Goal: Task Accomplishment & Management: Manage account settings

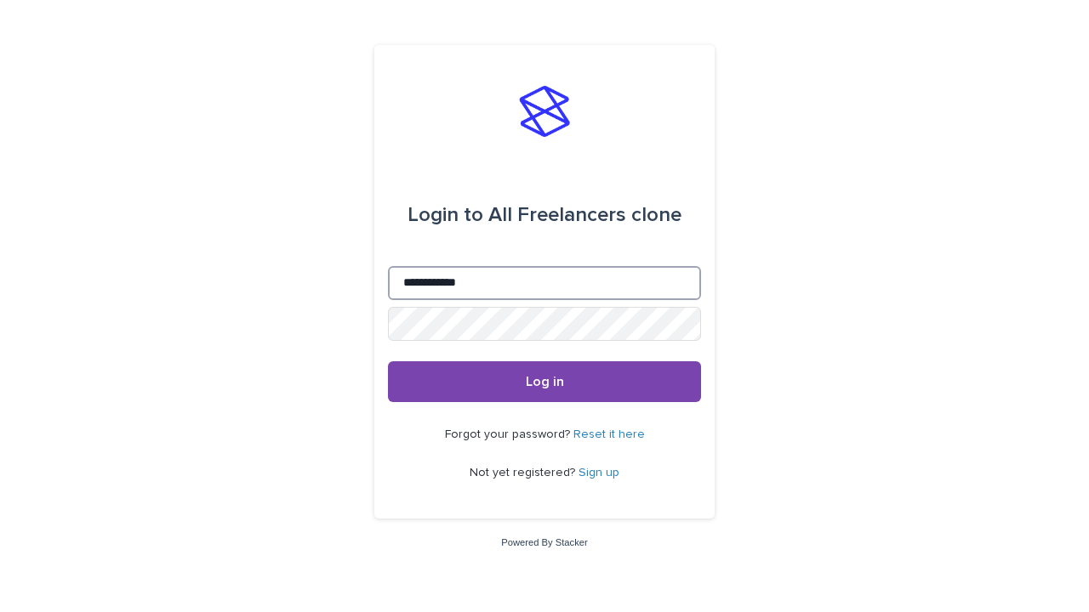
type input "**********"
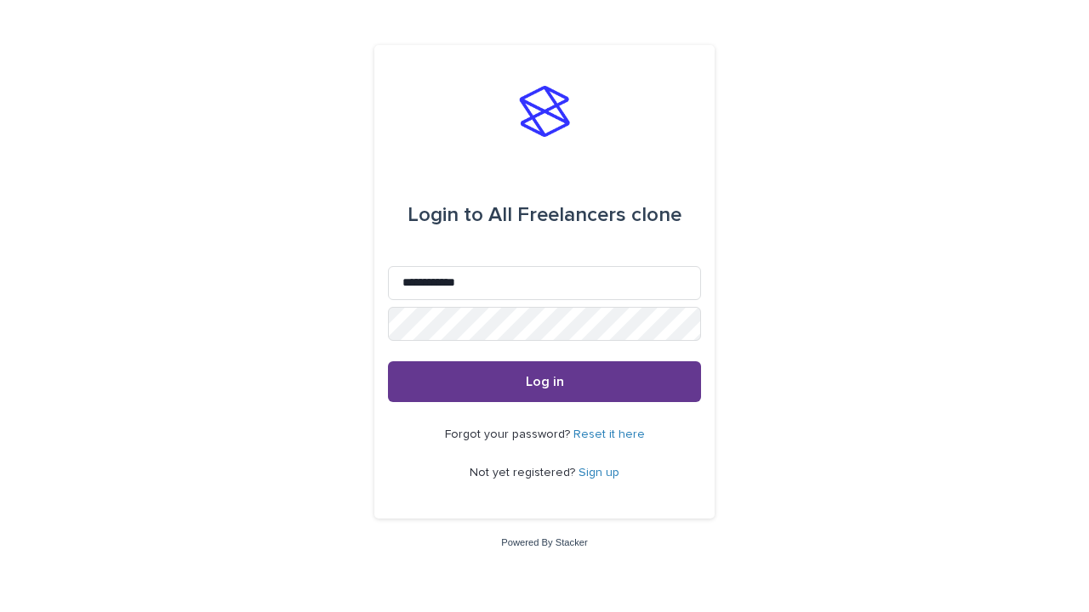
click at [544, 381] on span "Log in" at bounding box center [545, 382] width 38 height 14
